Goal: Transaction & Acquisition: Book appointment/travel/reservation

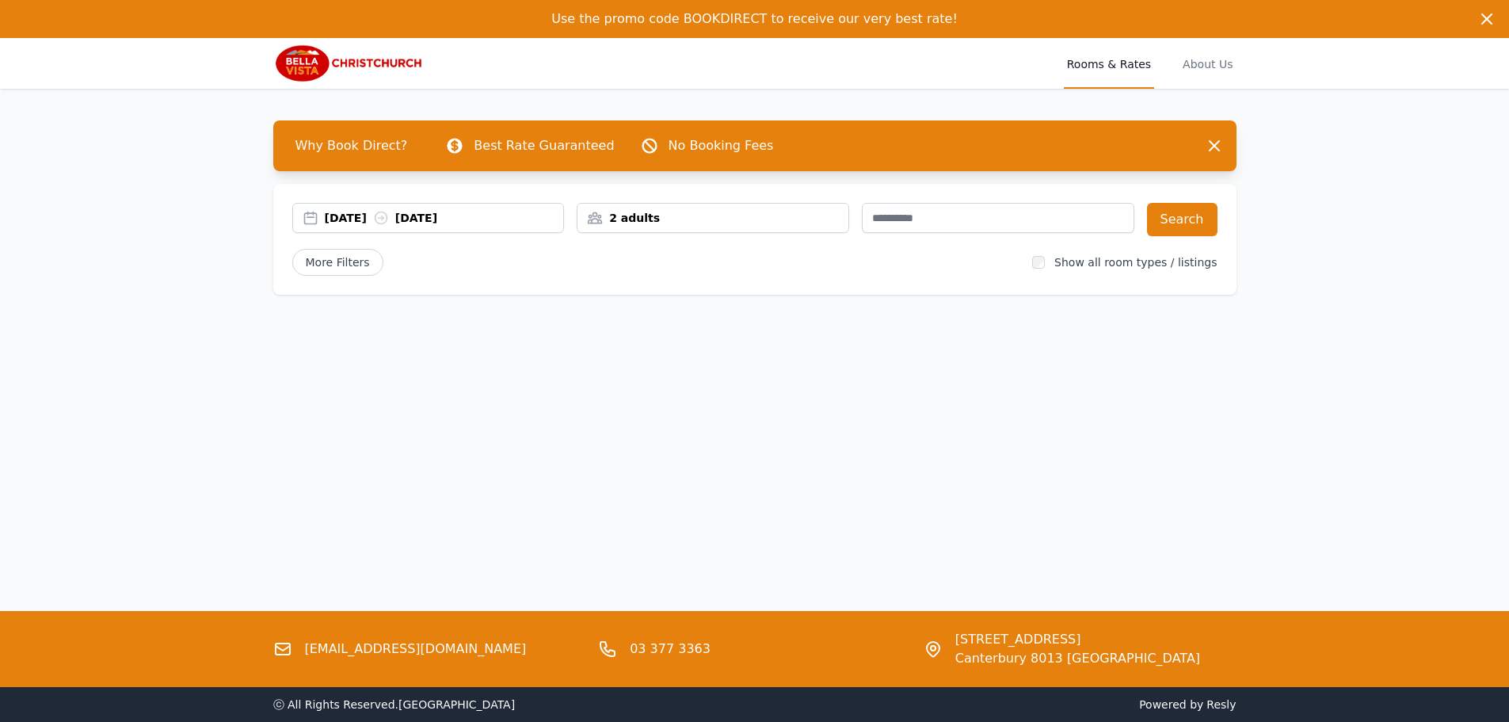
click at [389, 217] on icon at bounding box center [381, 218] width 16 height 16
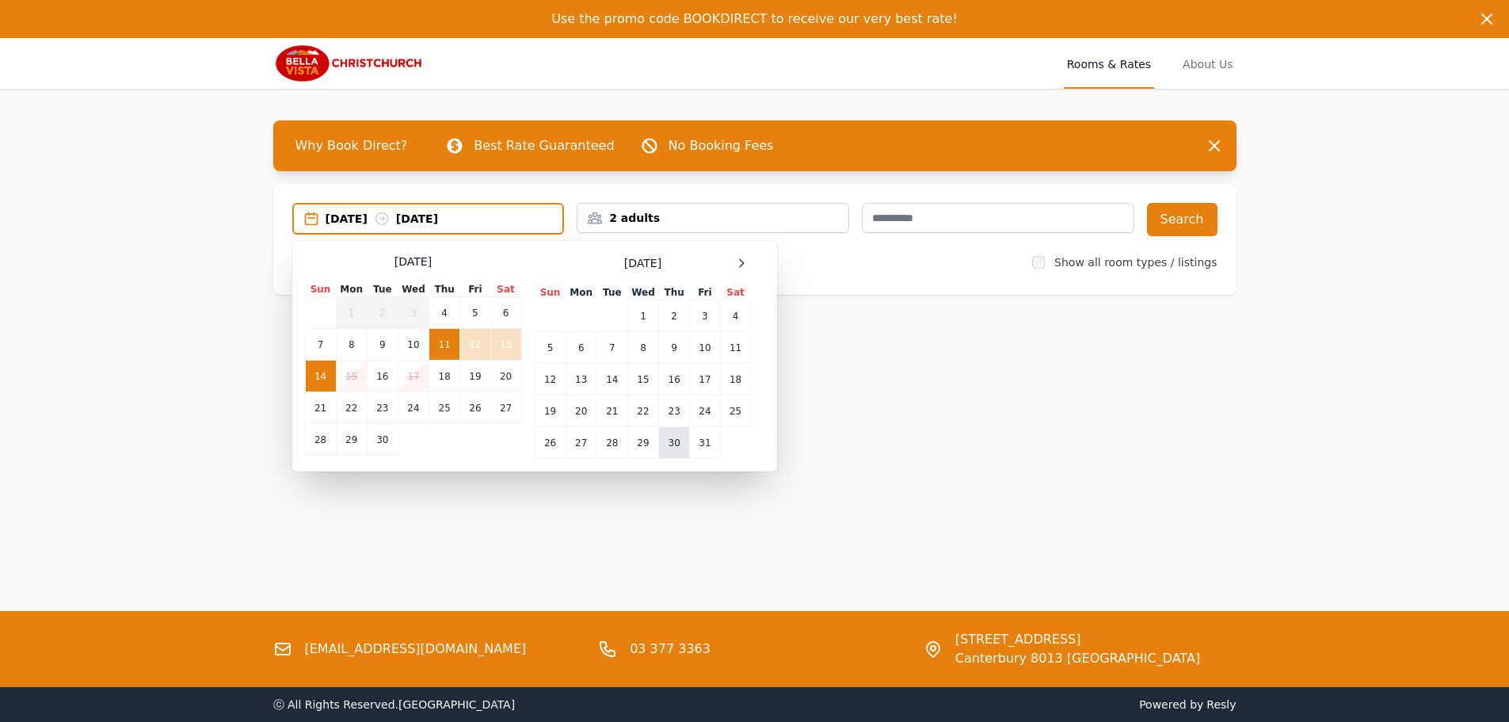
click at [674, 441] on td "30" at bounding box center [674, 443] width 31 height 32
click at [750, 258] on span at bounding box center [741, 262] width 19 height 19
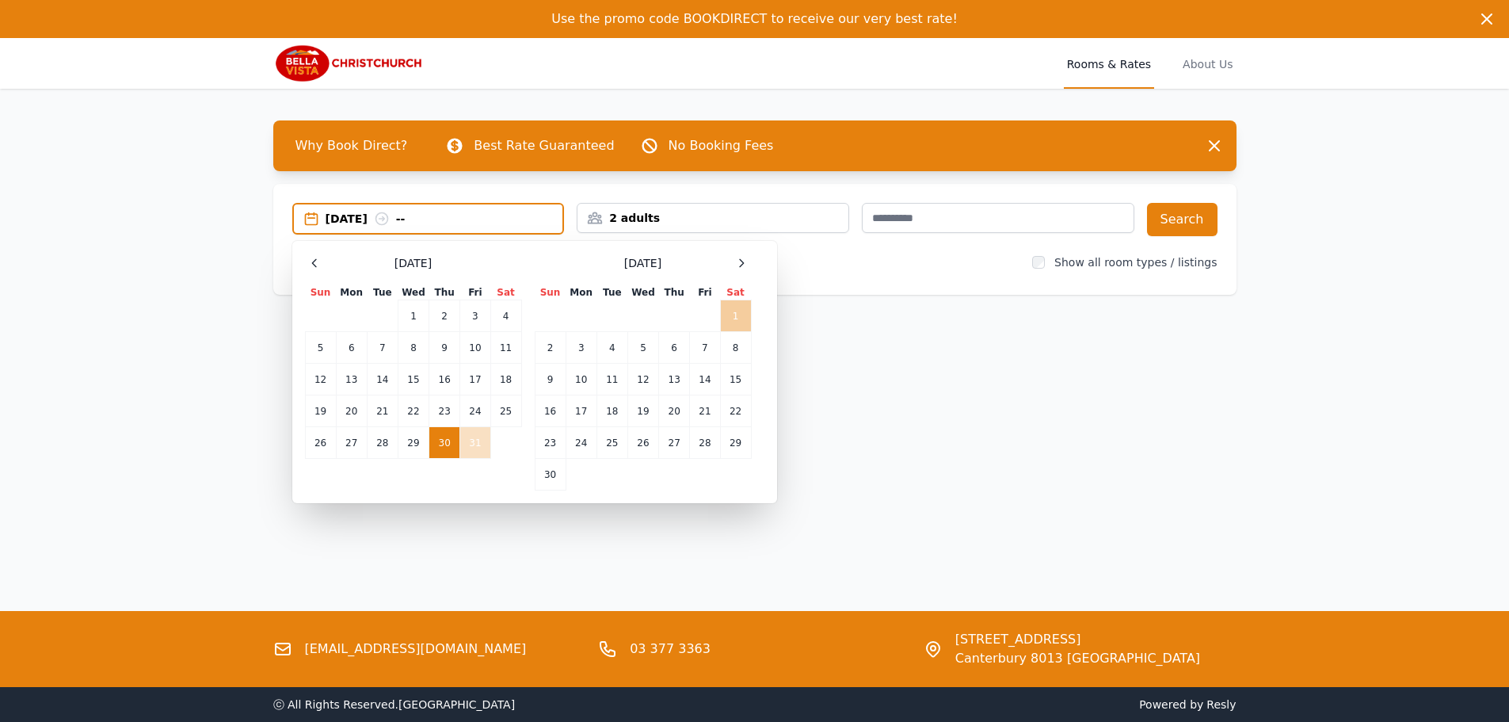
click at [730, 312] on td "1" at bounding box center [735, 316] width 31 height 32
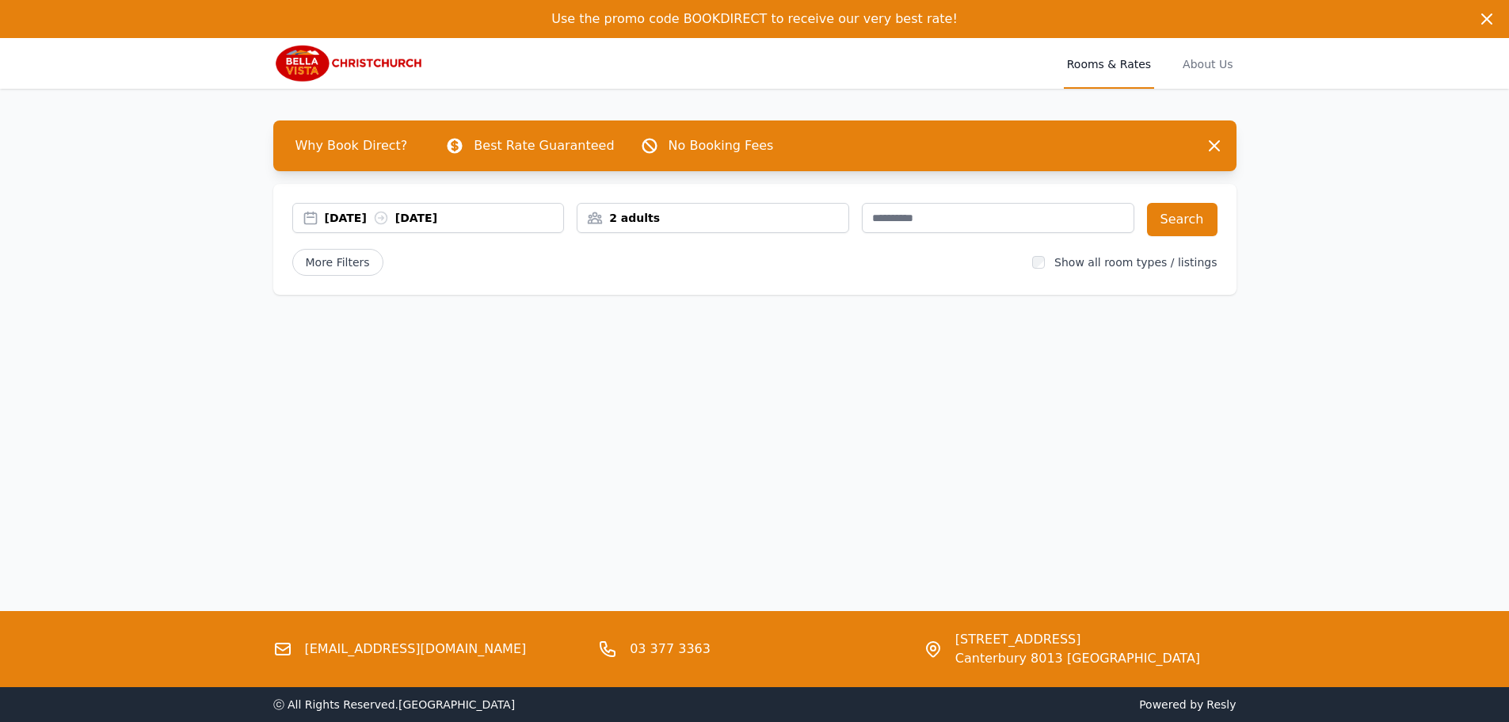
click at [795, 218] on div "2 adults" at bounding box center [712, 218] width 271 height 16
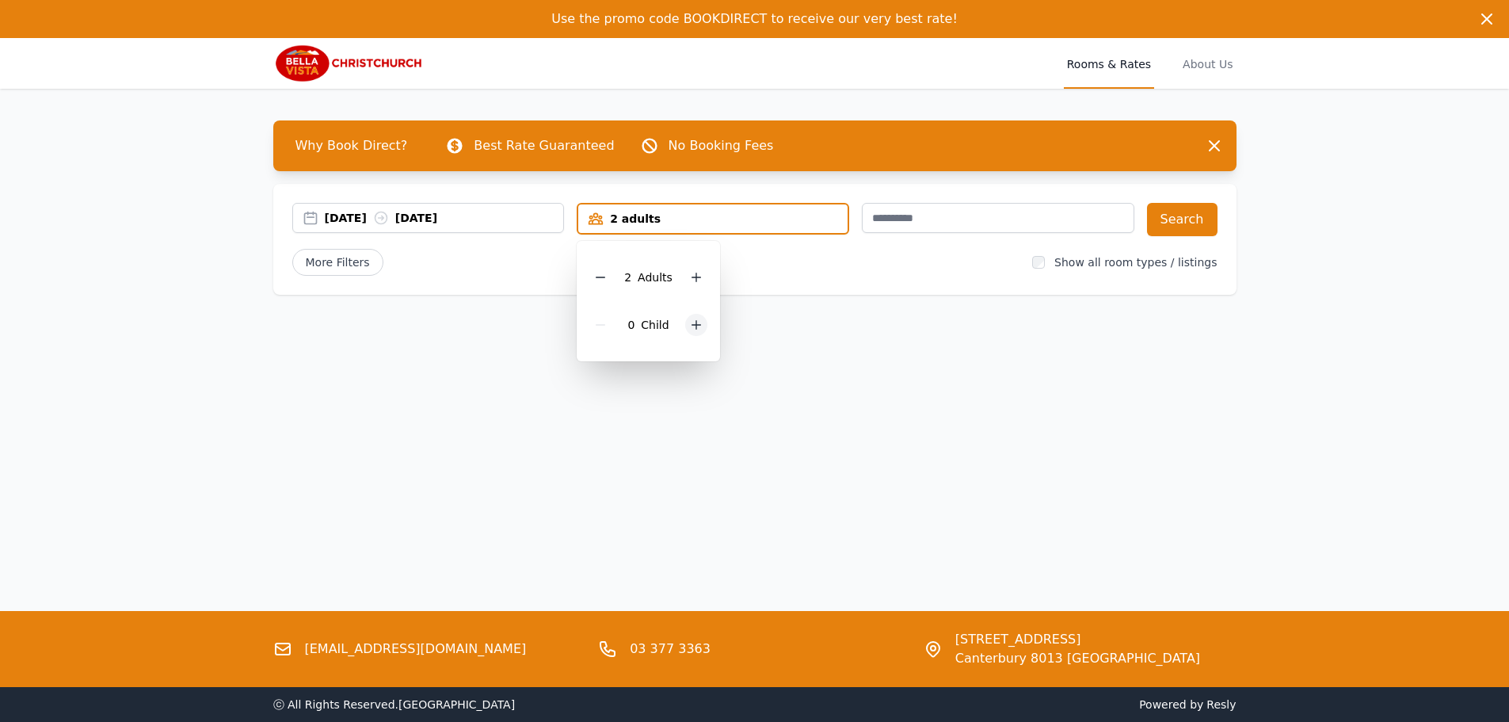
click at [692, 329] on icon at bounding box center [696, 324] width 13 height 13
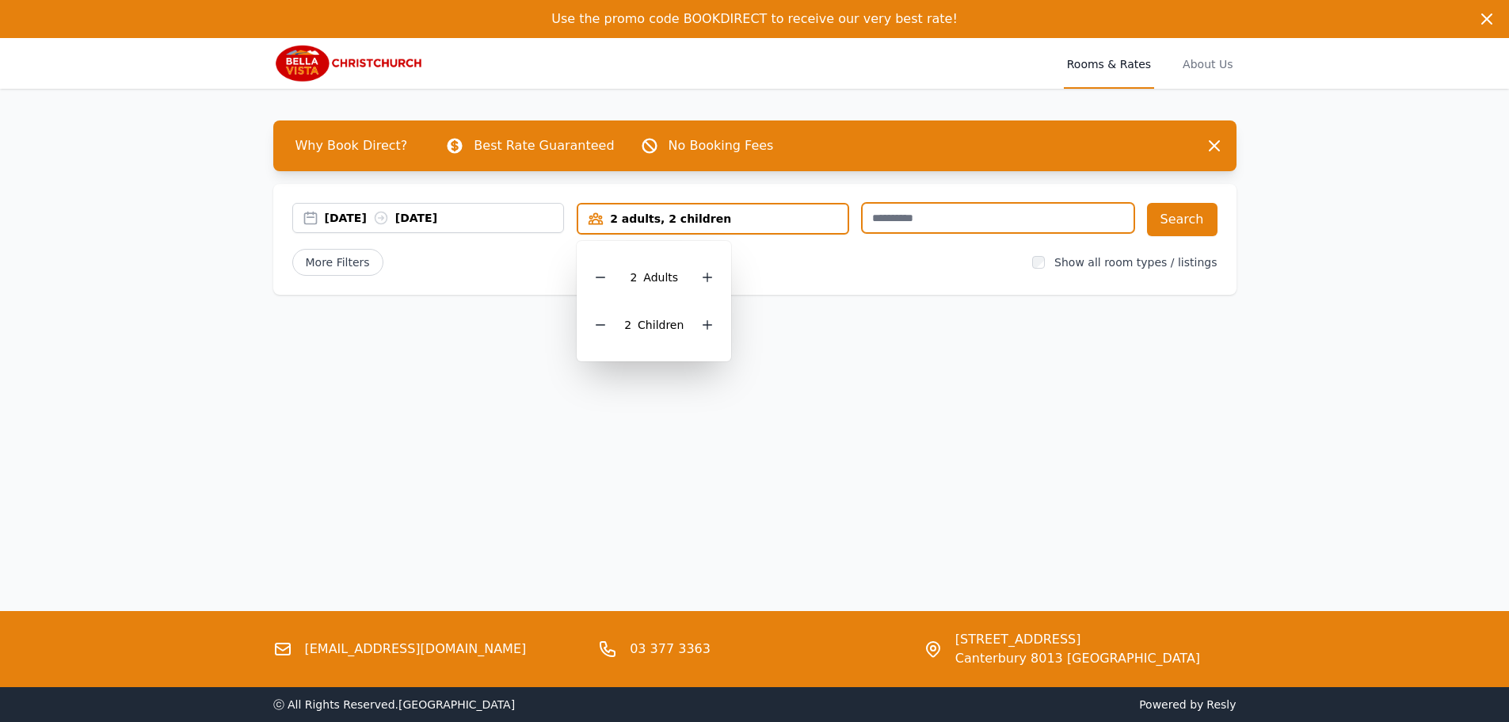
click at [1050, 231] on input "text" at bounding box center [998, 218] width 273 height 30
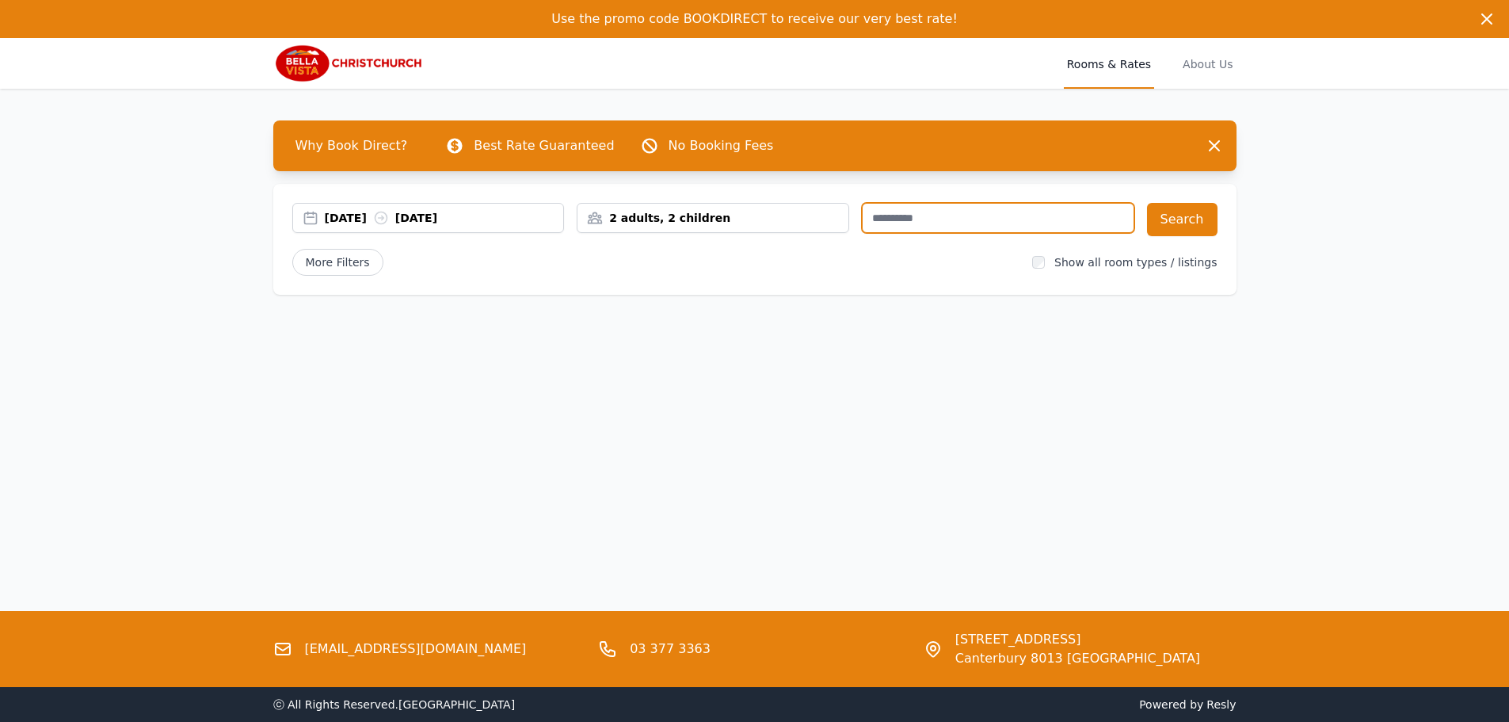
paste input "*"
type input "****"
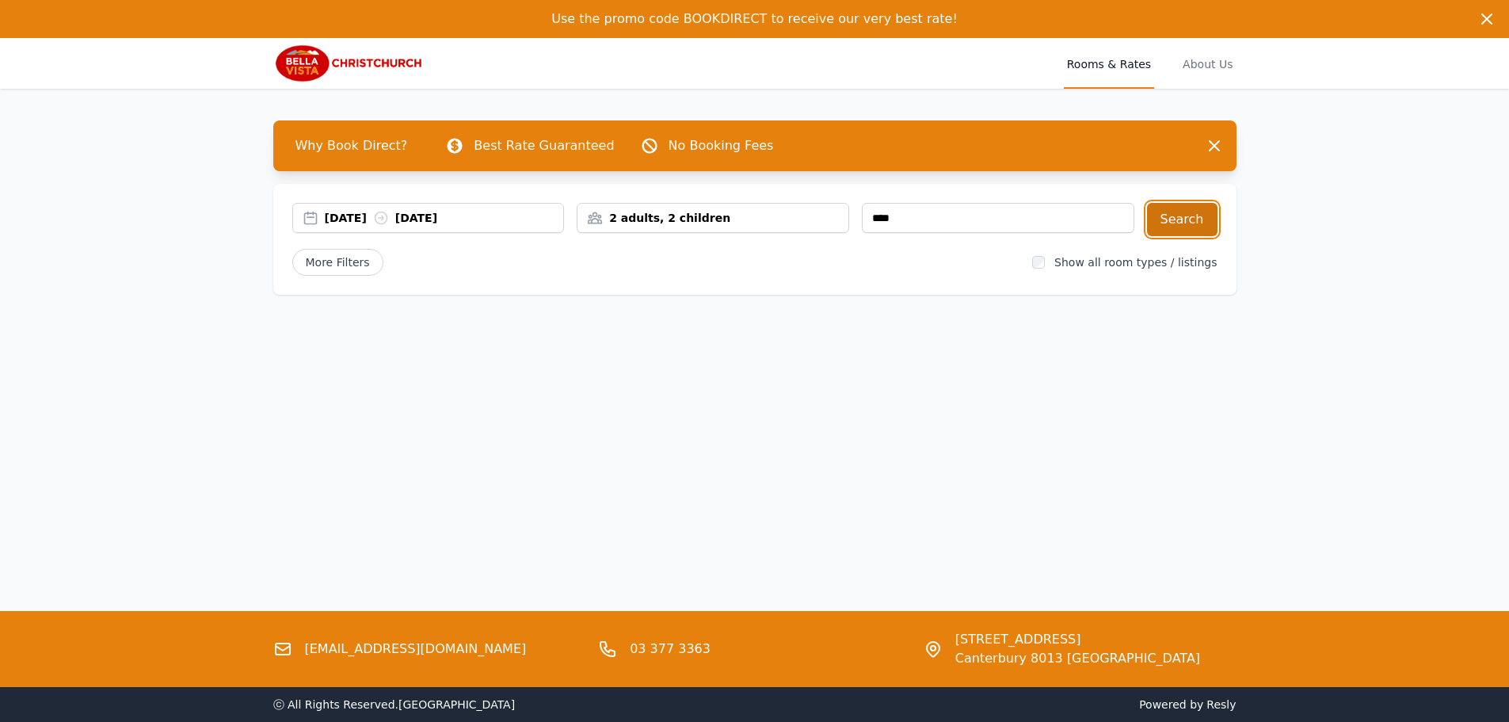
click at [1172, 223] on button "Search" at bounding box center [1182, 219] width 71 height 33
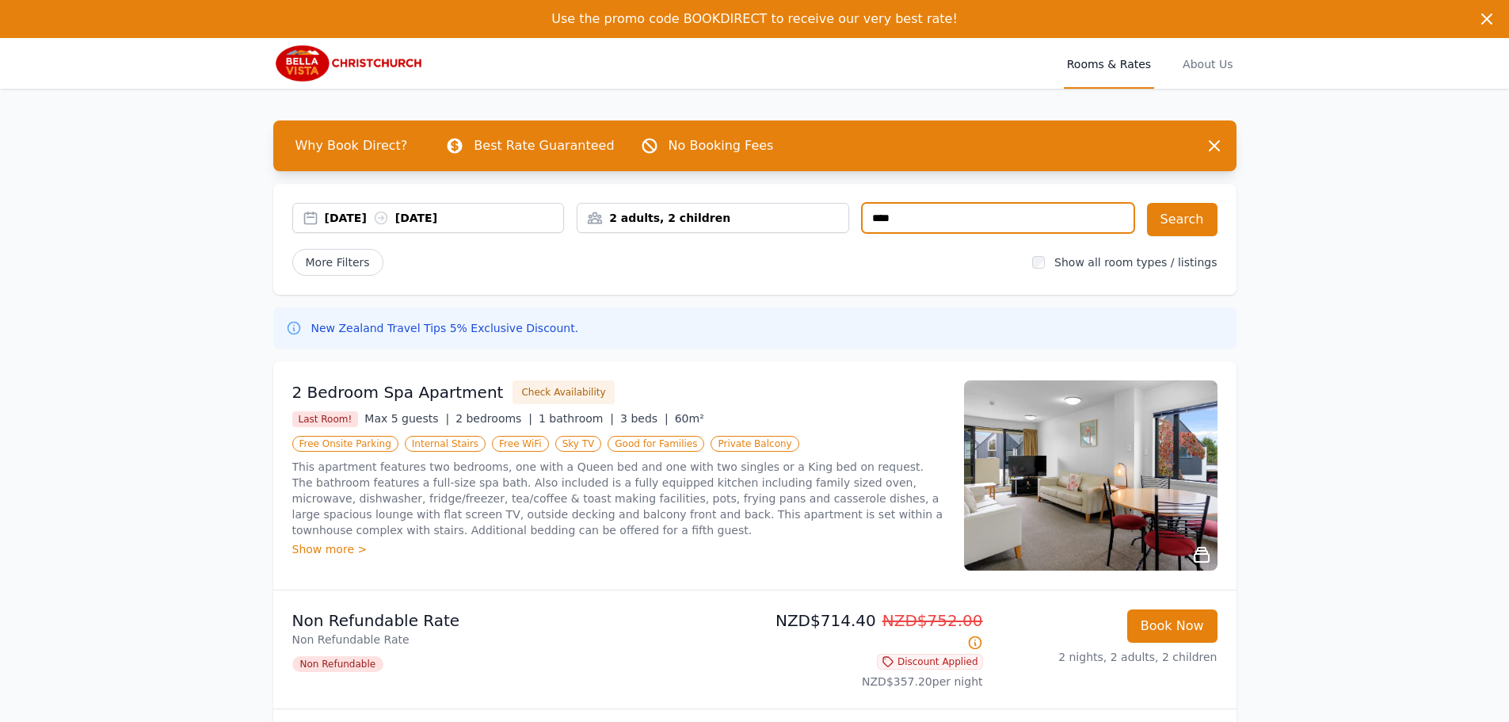
drag, startPoint x: 931, startPoint y: 222, endPoint x: 676, endPoint y: 218, distance: 255.1
click at [676, 218] on div "[DATE] [DATE] 2 adults, 2 children ****" at bounding box center [713, 219] width 842 height 33
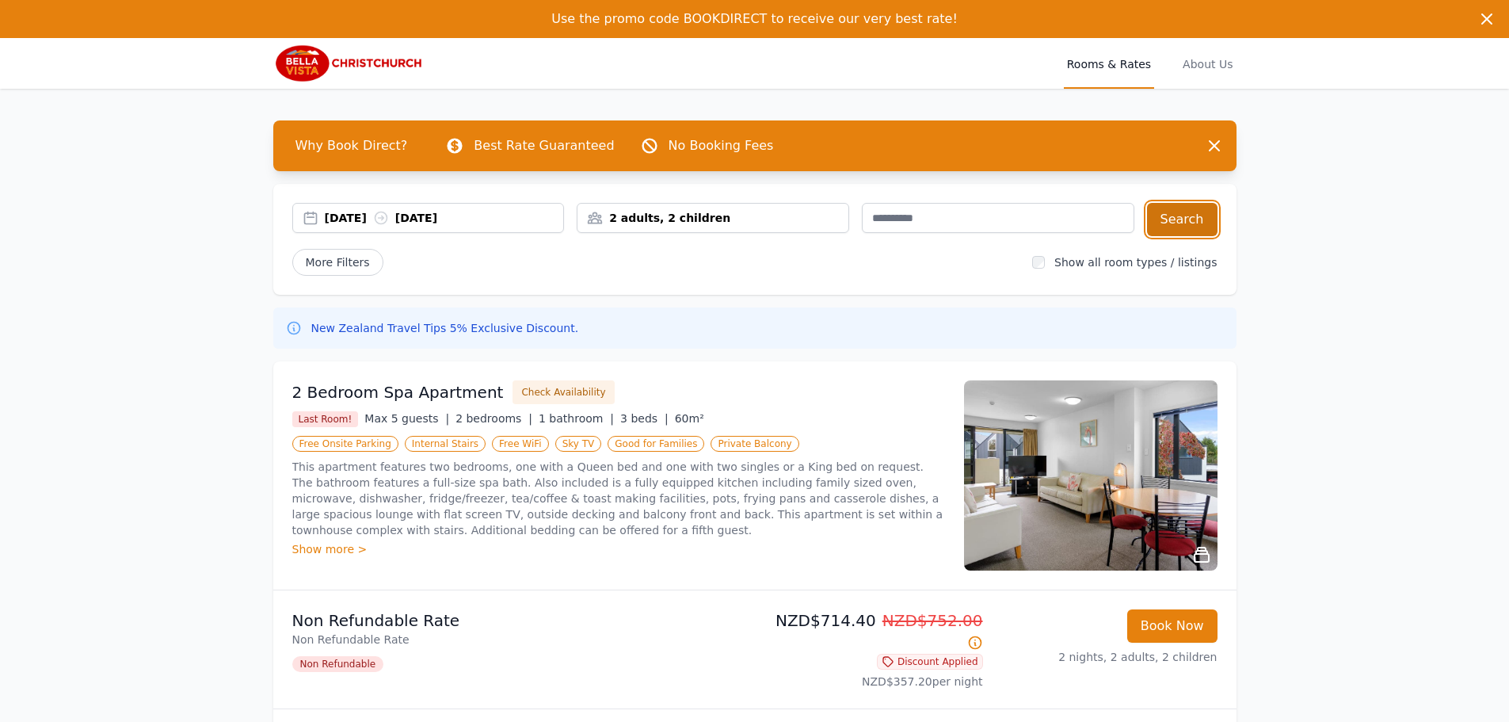
click at [1178, 228] on button "Search" at bounding box center [1182, 219] width 71 height 33
